Goal: Information Seeking & Learning: Understand process/instructions

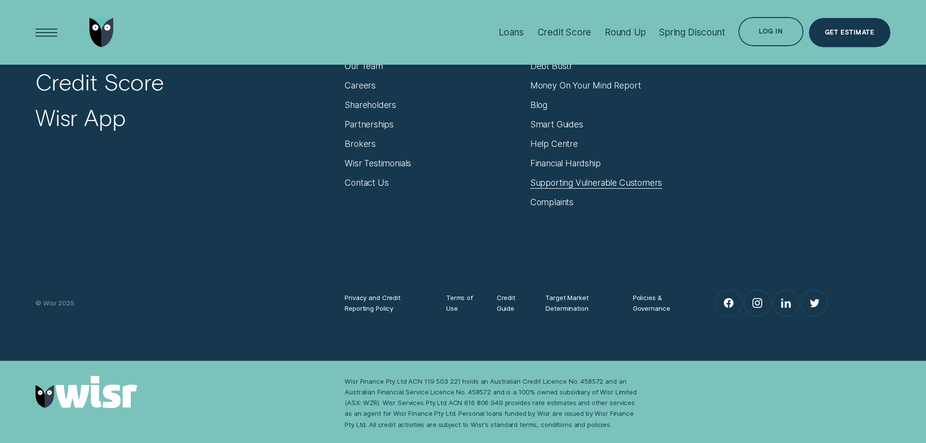
scroll to position [4227, 0]
click at [566, 185] on div "Supporting Vulnerable Customers" at bounding box center [596, 183] width 132 height 11
click at [557, 167] on div "Financial Hardship" at bounding box center [565, 163] width 70 height 11
click at [548, 200] on div "Complaints" at bounding box center [551, 202] width 43 height 11
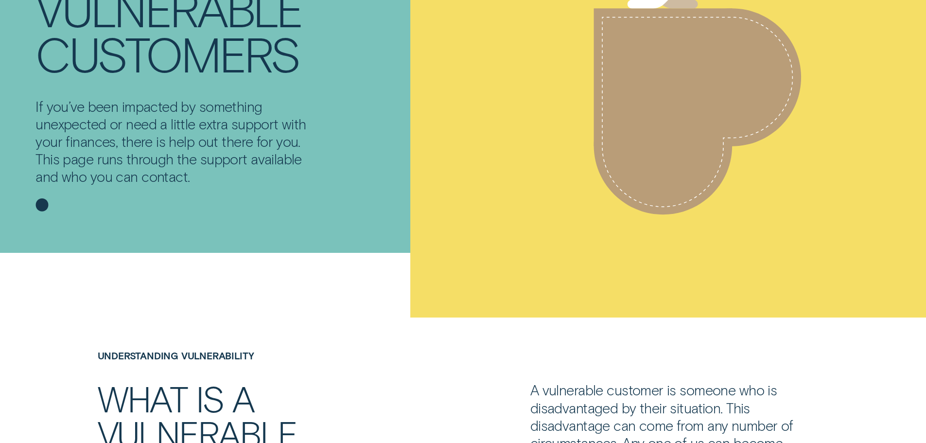
scroll to position [155, 0]
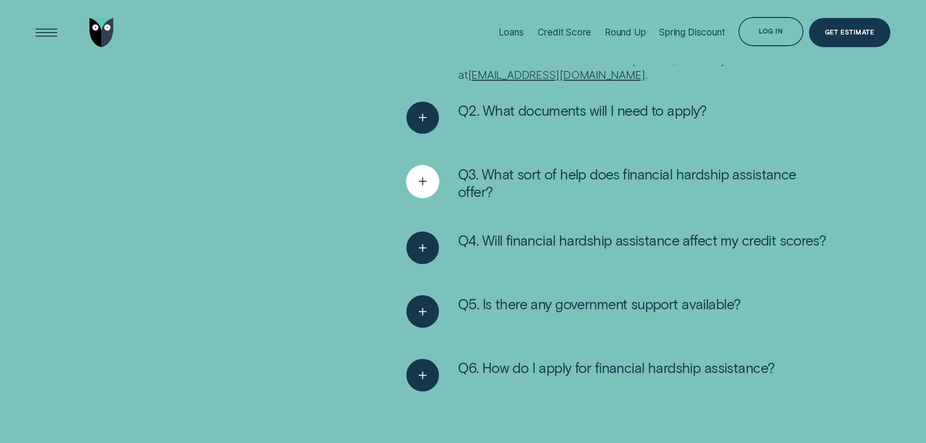
scroll to position [2139, 0]
click at [433, 250] on div "See more" at bounding box center [422, 248] width 33 height 33
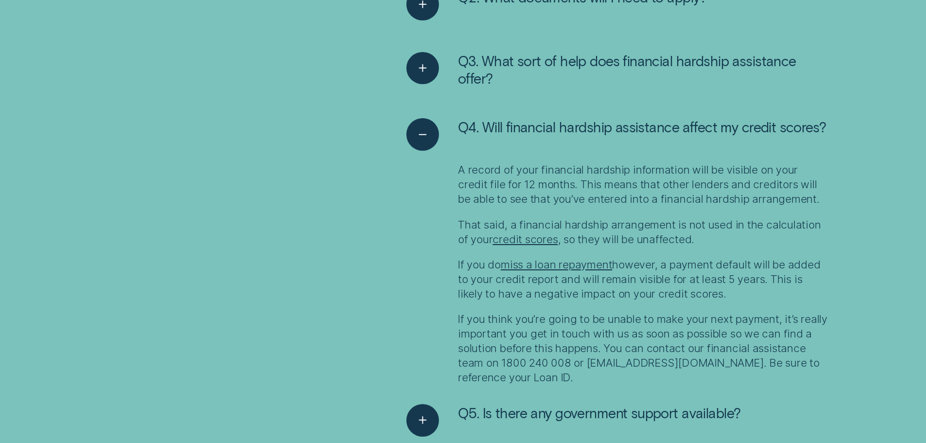
scroll to position [2253, 0]
